Goal: Navigation & Orientation: Find specific page/section

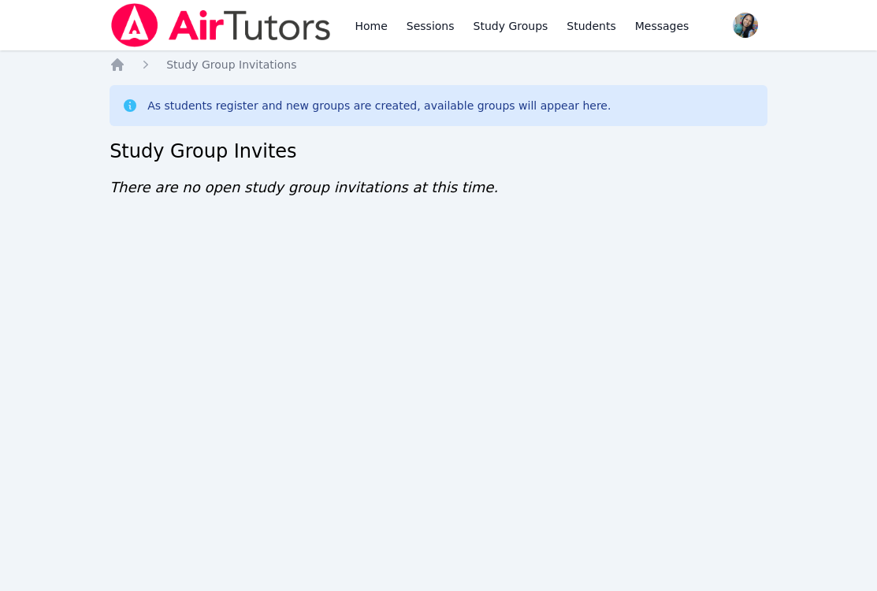
click at [248, 418] on div "Home Sessions Study Groups Students Messages Open user menu Sokha Lee Open main…" at bounding box center [438, 295] width 877 height 591
click at [149, 381] on div "Home Sessions Study Groups Students Messages Open user menu Sokha Lee Open main…" at bounding box center [438, 295] width 877 height 591
